Goal: Consume media (video, audio)

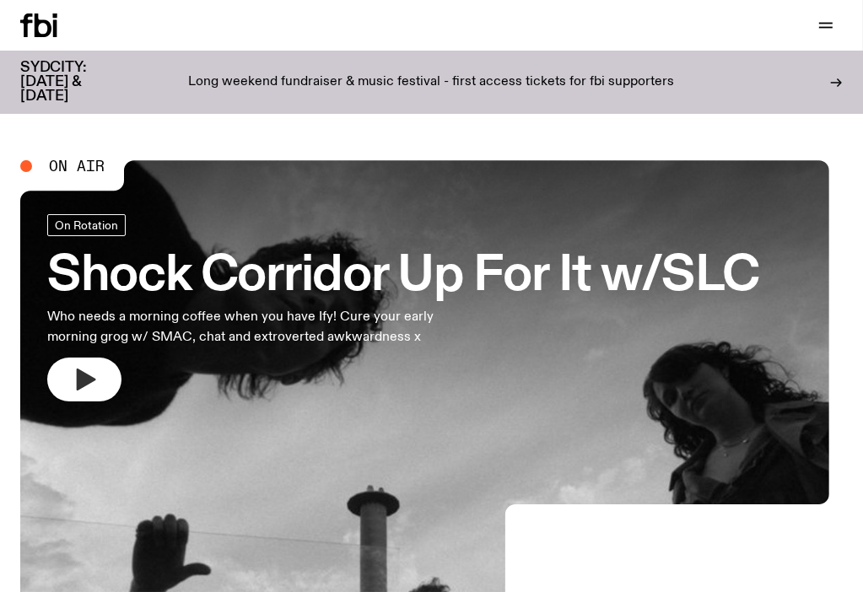
click at [96, 381] on icon "button" at bounding box center [86, 380] width 19 height 22
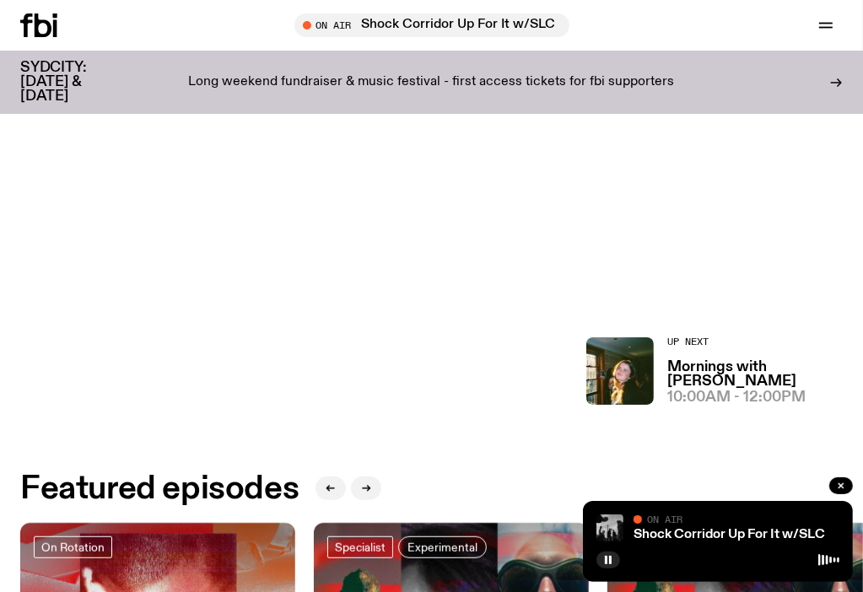
scroll to position [667, 0]
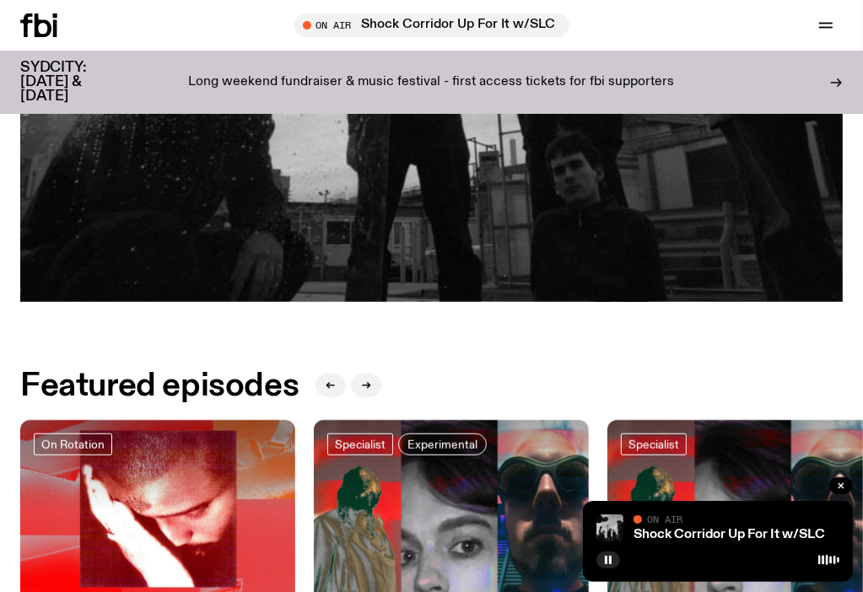
drag, startPoint x: 699, startPoint y: 521, endPoint x: 699, endPoint y: 513, distance: 8.5
click at [699, 516] on div "On Air" at bounding box center [737, 521] width 206 height 13
click at [700, 525] on div "On Air" at bounding box center [737, 521] width 206 height 13
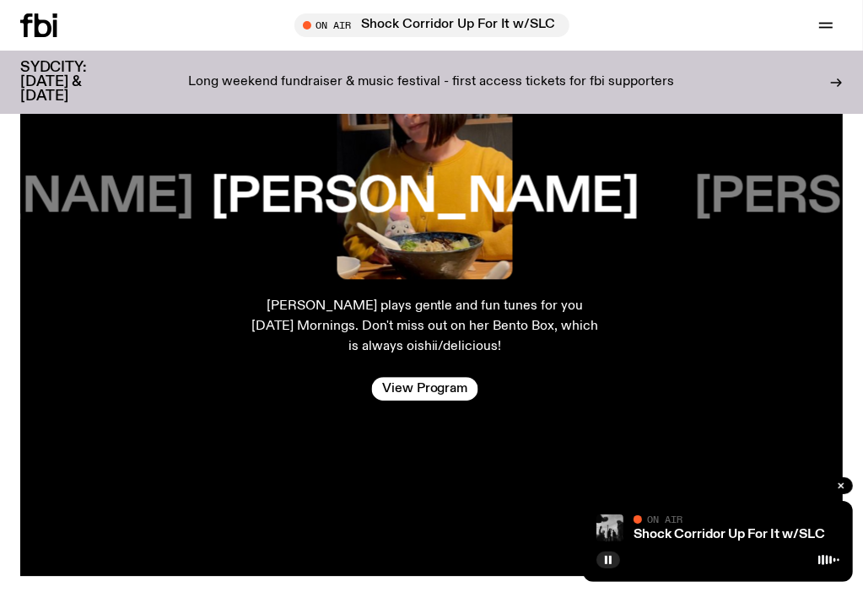
scroll to position [3256, 0]
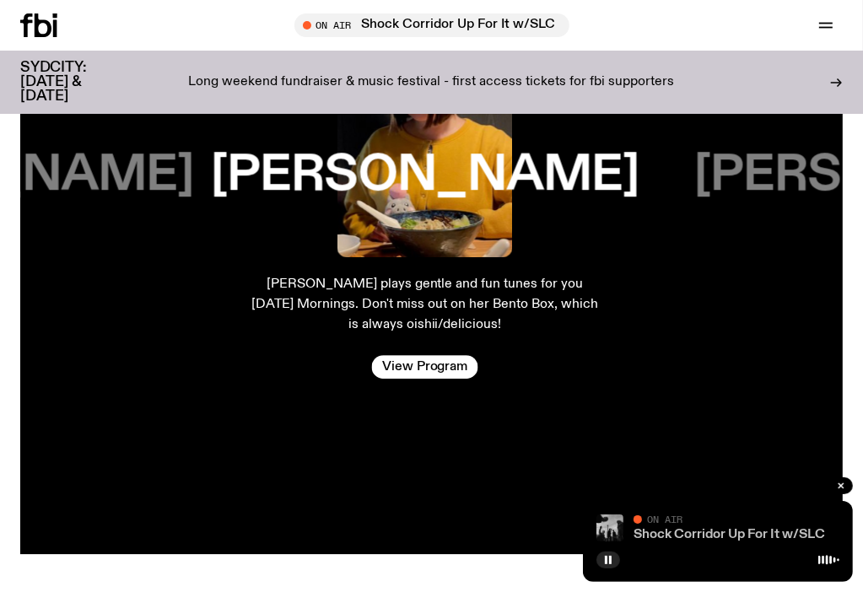
click at [701, 537] on link "Shock Corridor Up For It w/SLC" at bounding box center [730, 534] width 192 height 13
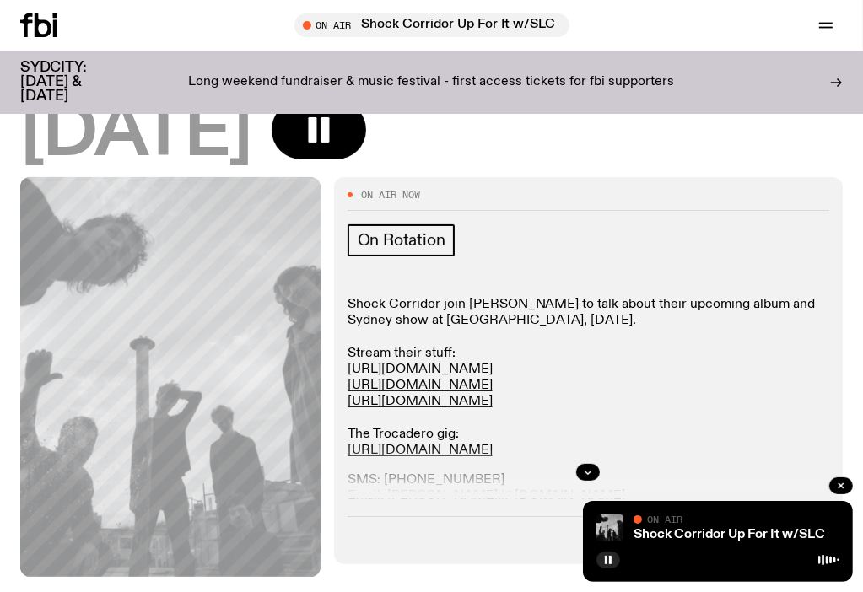
scroll to position [247, 0]
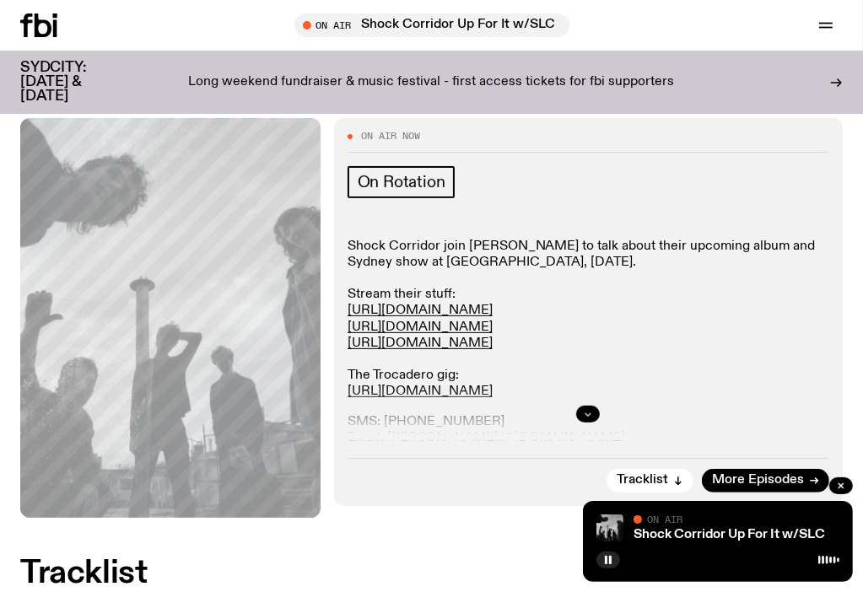
click at [593, 416] on icon "button" at bounding box center [588, 414] width 10 height 10
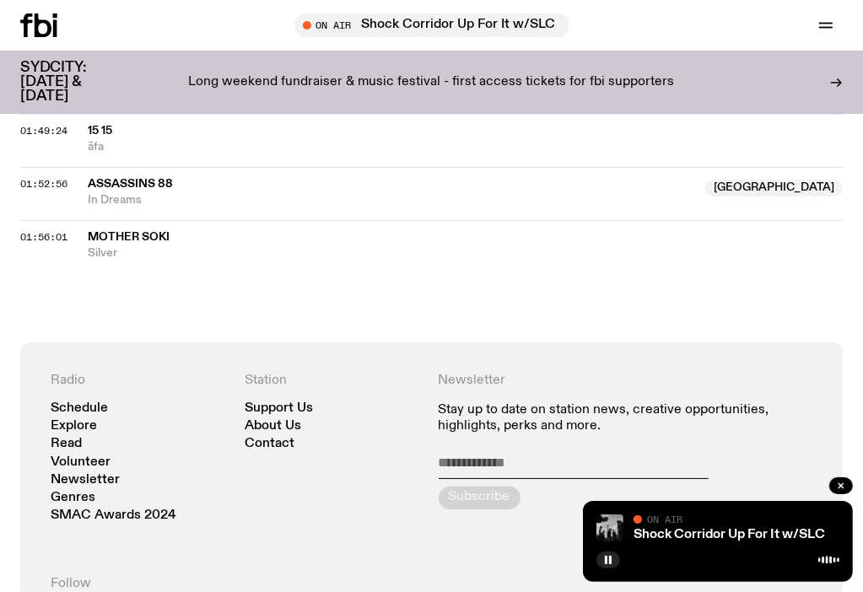
scroll to position [2103, 0]
